Goal: Entertainment & Leisure: Consume media (video, audio)

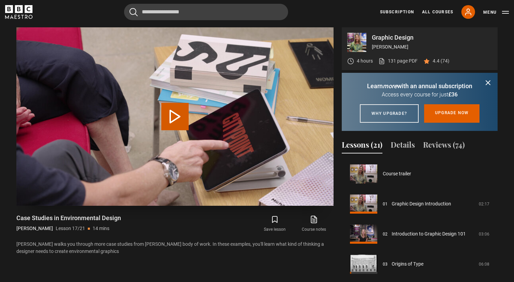
scroll to position [481, 0]
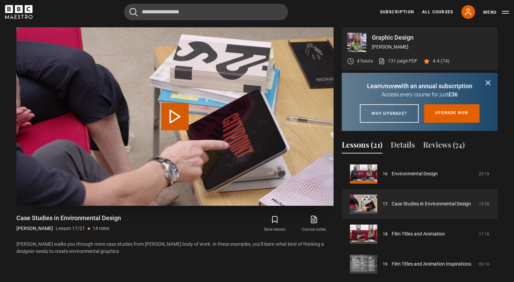
click at [182, 108] on video-js "Video Player is loading. Play Lesson Case Studies in Environmental Design 10s S…" at bounding box center [174, 116] width 317 height 178
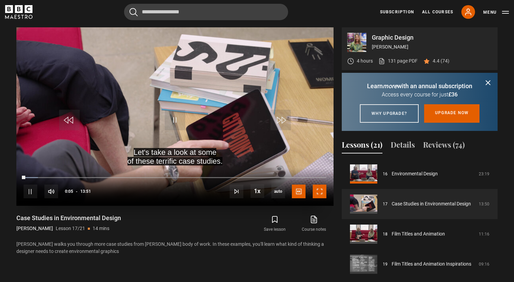
click at [323, 191] on span "Video Player" at bounding box center [320, 191] width 14 height 14
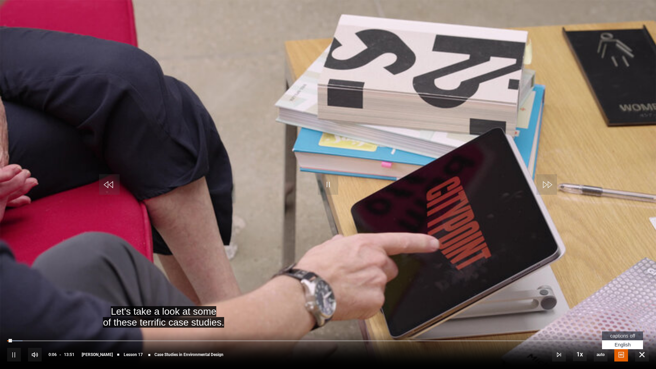
click at [513, 282] on span "Video Player" at bounding box center [621, 355] width 14 height 14
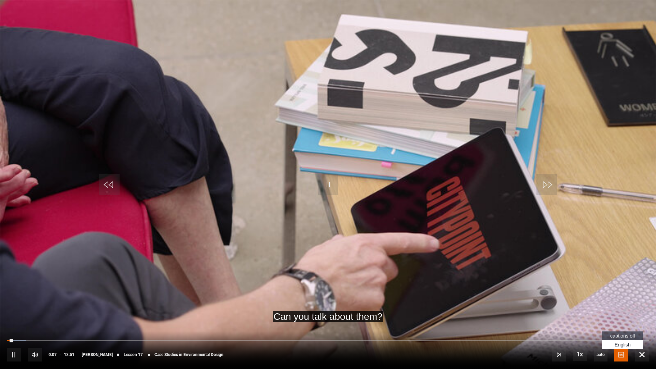
click at [513, 282] on span "Video Player" at bounding box center [621, 355] width 14 height 14
click at [513, 282] on span "captions off" at bounding box center [622, 335] width 25 height 5
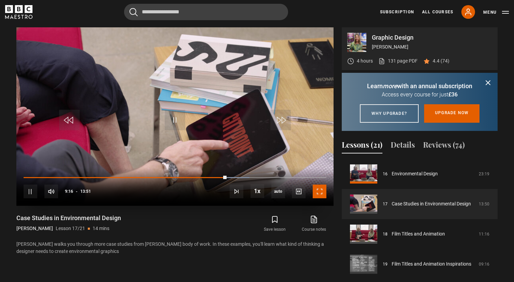
click at [323, 190] on span "Video Player" at bounding box center [320, 191] width 14 height 14
click at [320, 194] on span "Video Player" at bounding box center [320, 191] width 14 height 14
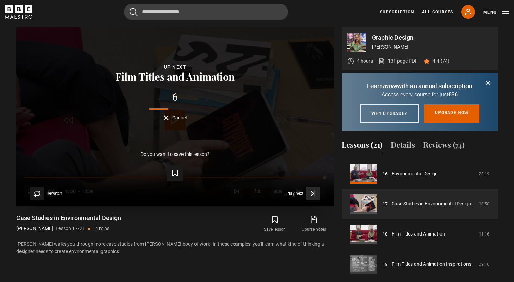
click at [313, 190] on icon "Video Player" at bounding box center [313, 193] width 7 height 7
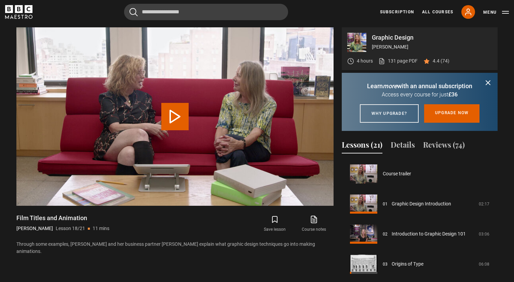
scroll to position [511, 0]
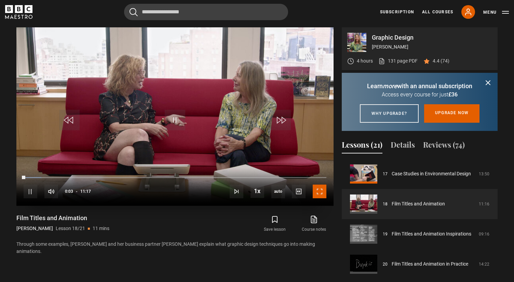
click at [324, 194] on span "Video Player" at bounding box center [320, 191] width 14 height 14
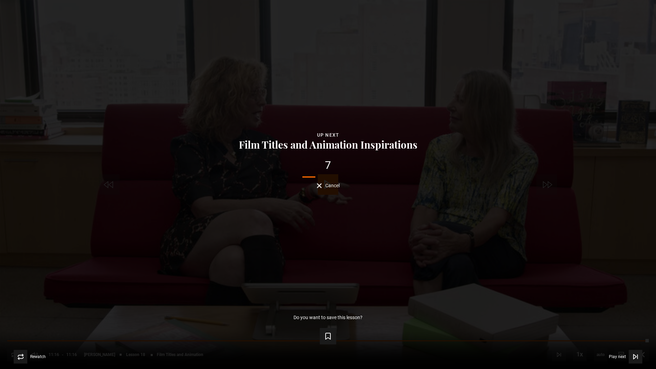
click at [328, 187] on span "Cancel" at bounding box center [332, 185] width 14 height 5
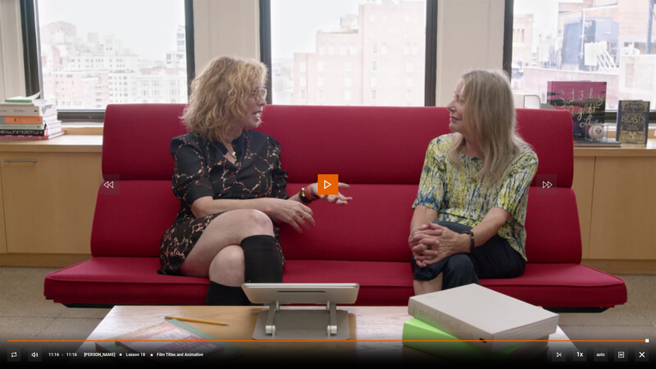
click at [13, 282] on div "10s Skip Back 10 seconds Play 10s Skip Forward 10 seconds Loaded : 100.00% 00:1…" at bounding box center [328, 350] width 656 height 38
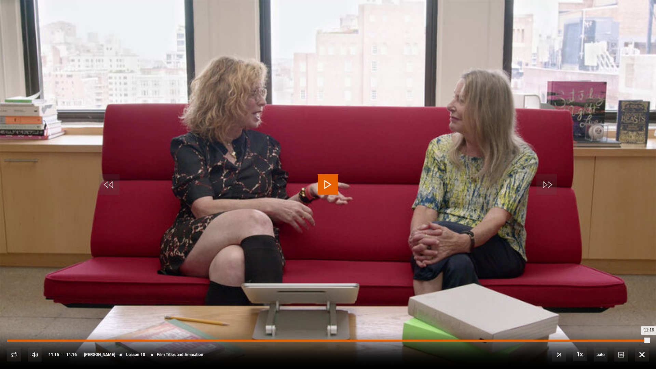
click at [8, 282] on div "00:00" at bounding box center [8, 341] width 1 height 2
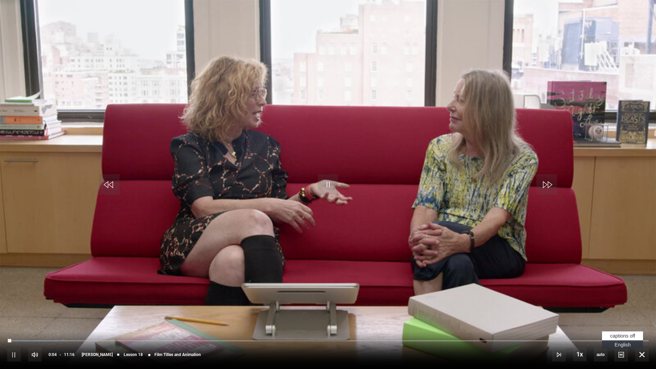
click at [513, 282] on span "English Captions" at bounding box center [623, 344] width 16 height 5
click at [513, 256] on video "Video Player" at bounding box center [328, 184] width 656 height 369
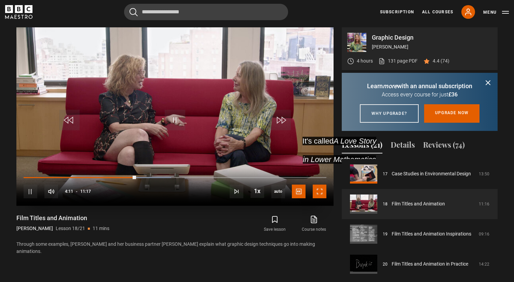
click at [323, 195] on span "Video Player" at bounding box center [320, 191] width 14 height 14
